Goal: Check status: Check status

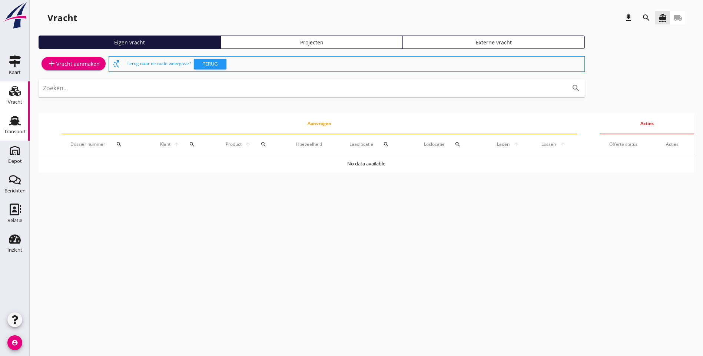
click at [0, 122] on html "Allemaal [PERSON_NAME] [PERSON_NAME] [PERSON_NAME] THSD SCHENGE [PERSON_NAME] […" at bounding box center [351, 178] width 703 height 356
drag, startPoint x: 6, startPoint y: 125, endPoint x: 34, endPoint y: 116, distance: 30.0
click at [6, 124] on div "Transport" at bounding box center [15, 121] width 18 height 12
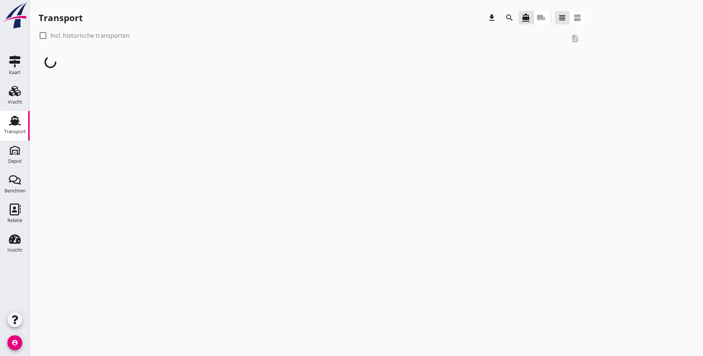
click at [43, 37] on div at bounding box center [43, 35] width 13 height 13
checkbox input "true"
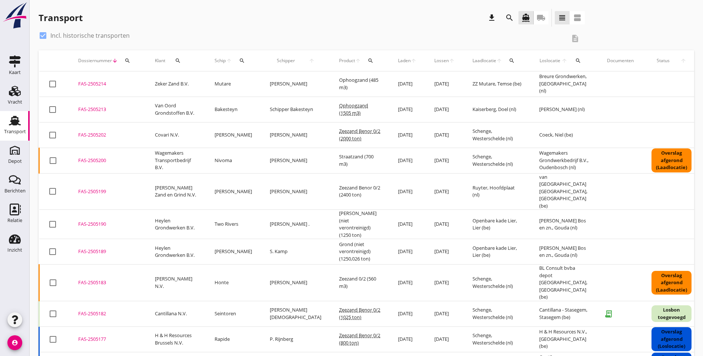
click at [368, 61] on icon "search" at bounding box center [371, 61] width 6 height 6
click at [358, 83] on input "Zoeken op product..." at bounding box center [378, 82] width 77 height 12
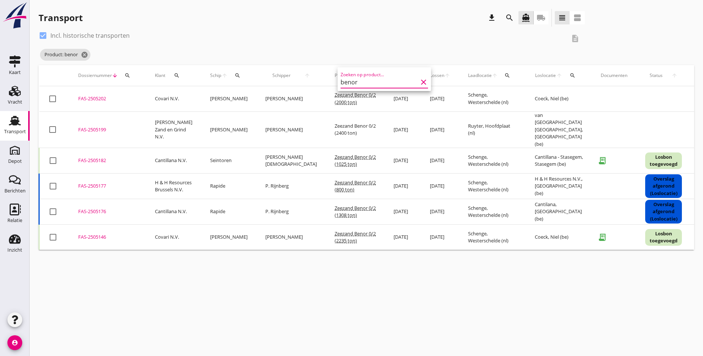
type input "benor"
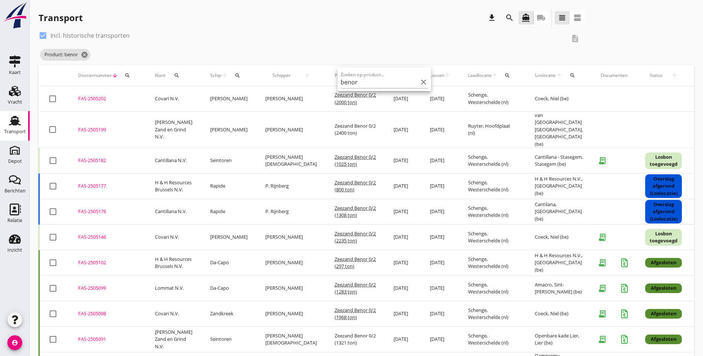
drag, startPoint x: 415, startPoint y: 82, endPoint x: 385, endPoint y: 71, distance: 32.0
click at [419, 82] on icon "clear" at bounding box center [423, 82] width 9 height 9
